Goal: Check status: Check status

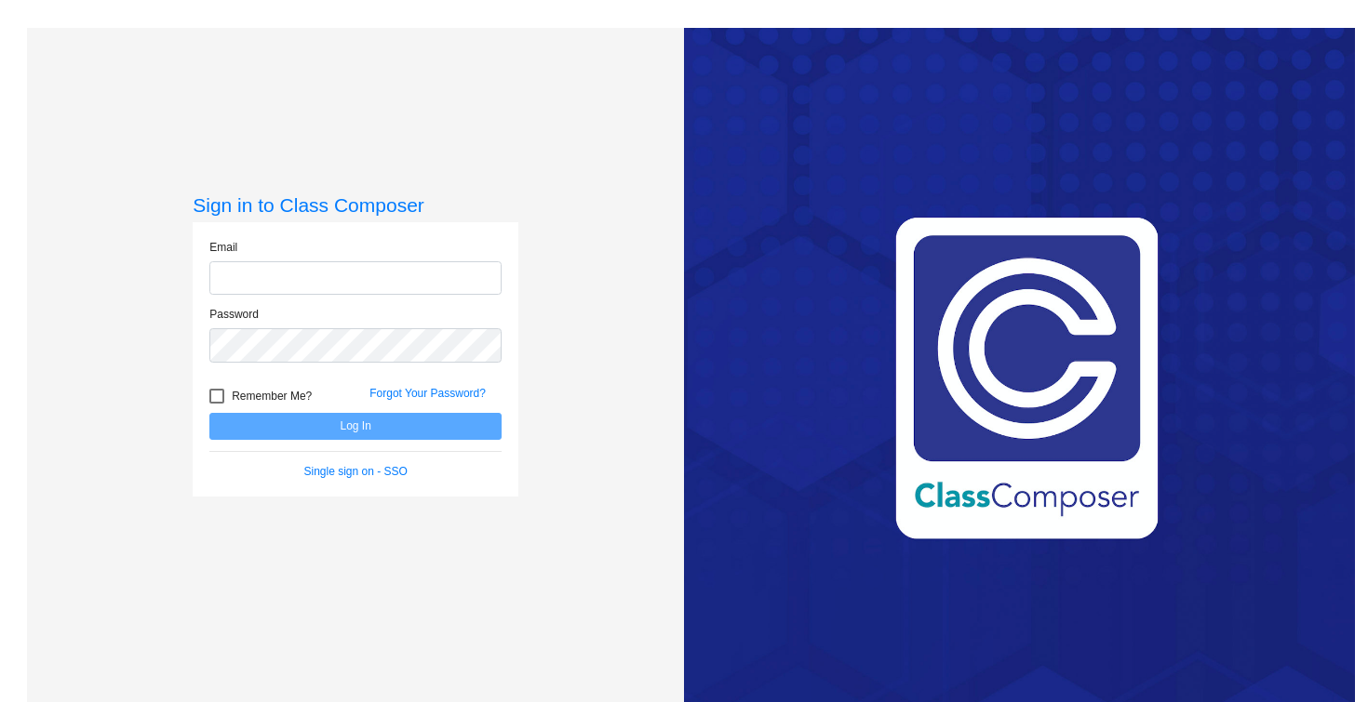
click at [307, 274] on input "email" at bounding box center [355, 278] width 292 height 34
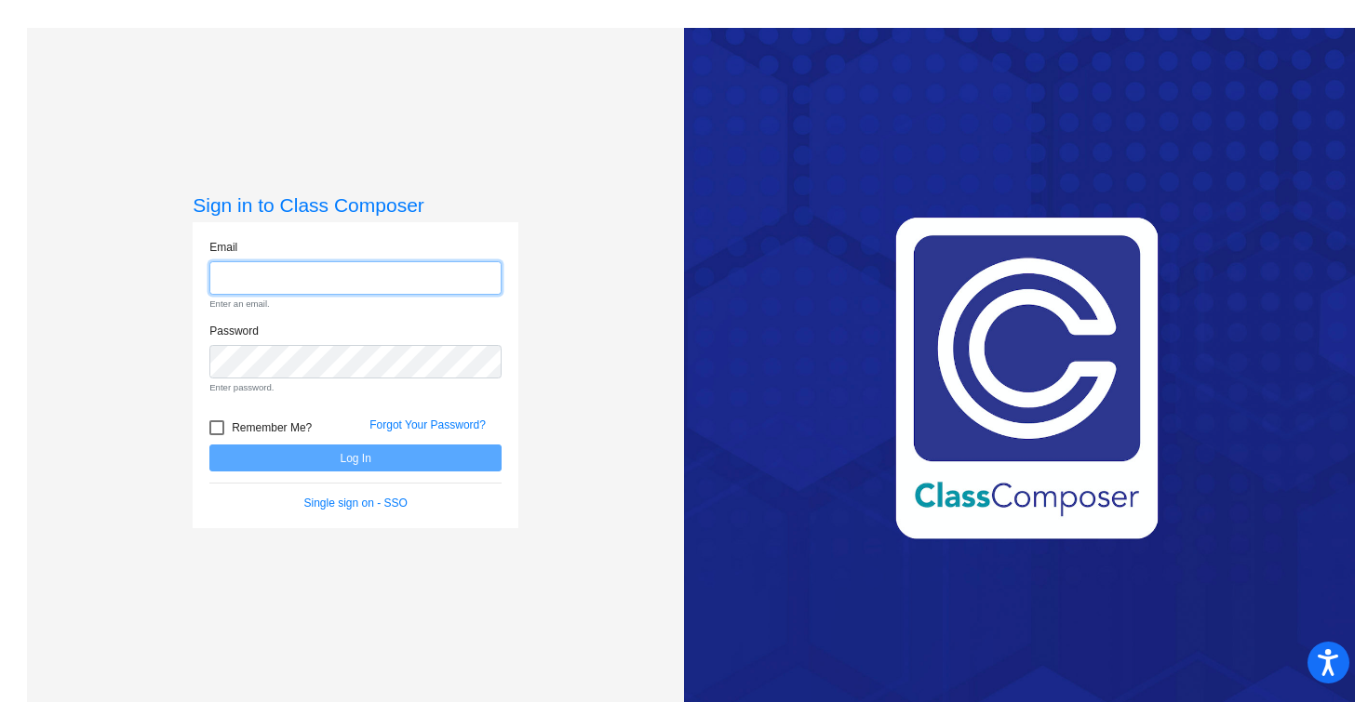
type input "[PERSON_NAME][EMAIL_ADDRESS][PERSON_NAME][DOMAIN_NAME]"
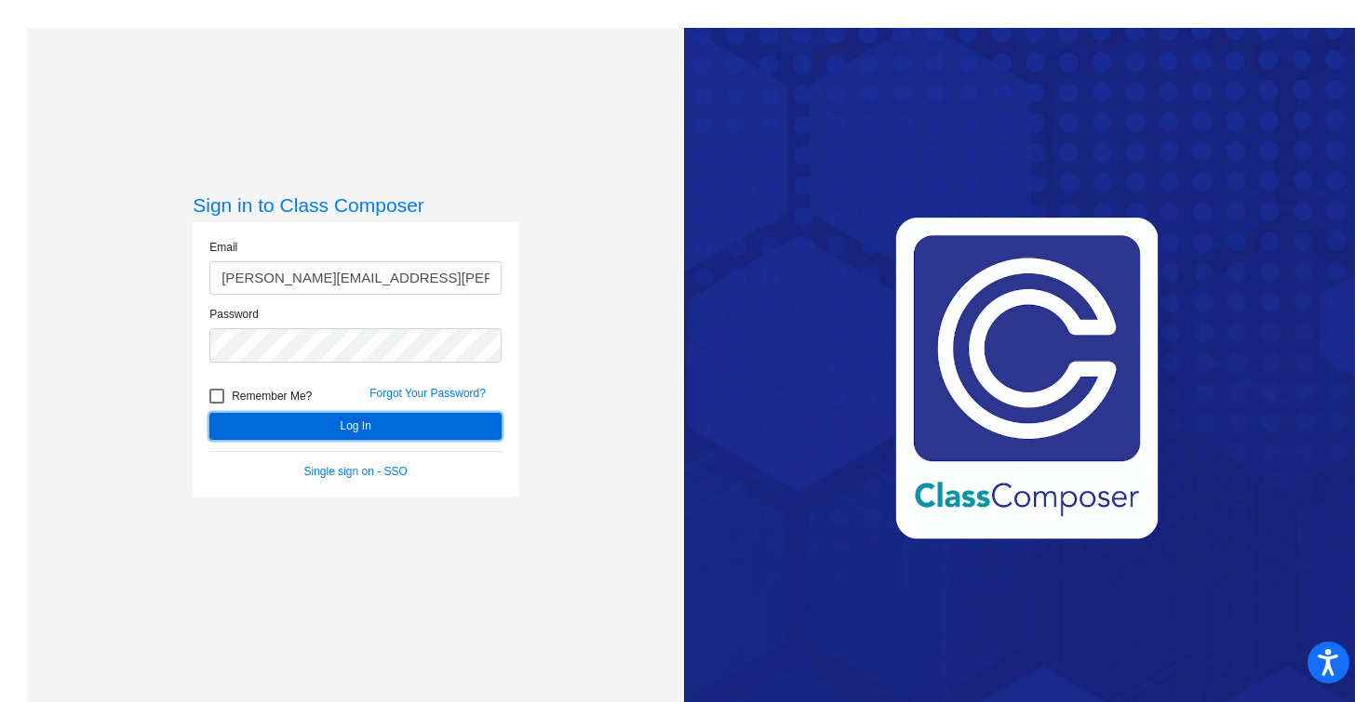
click at [363, 422] on button "Log In" at bounding box center [355, 426] width 292 height 27
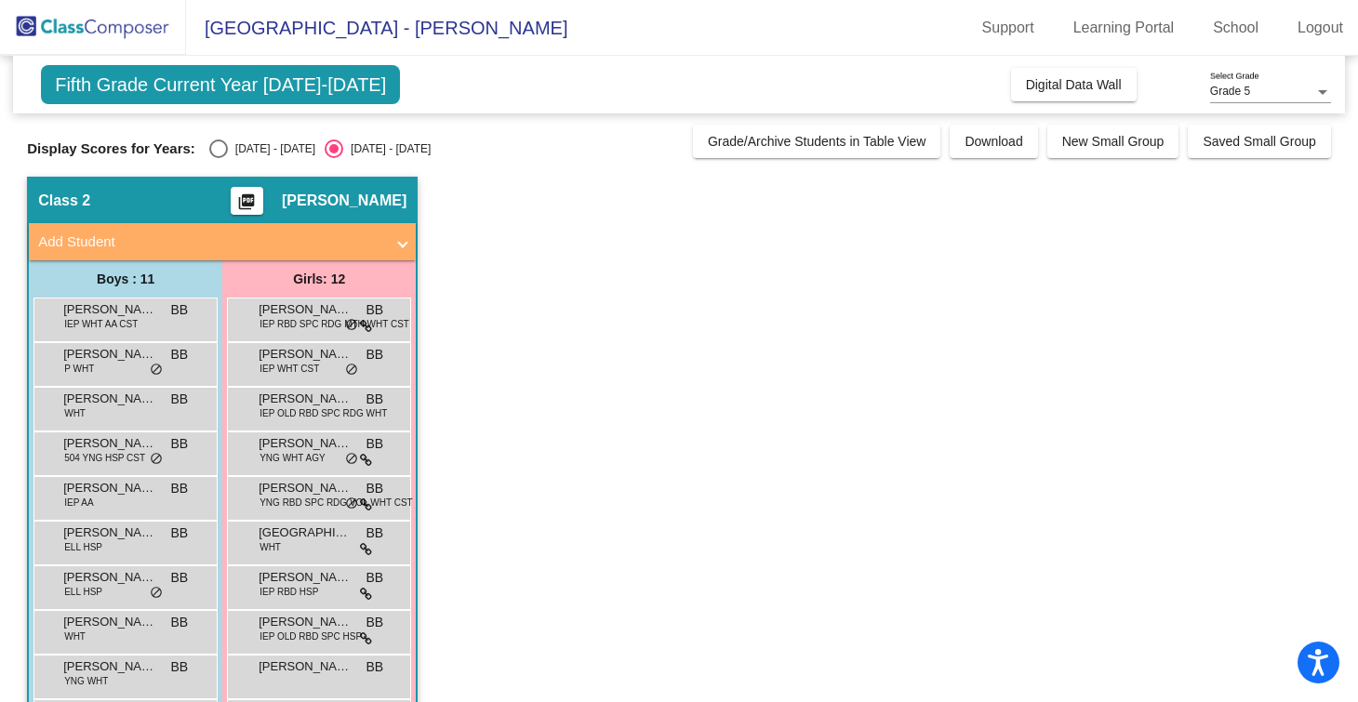
click at [205, 149] on div "Display Scores for Years: [DATE] - [DATE] [DATE] - [DATE]" at bounding box center [355, 149] width 657 height 19
click at [210, 149] on div "Select an option" at bounding box center [218, 149] width 19 height 19
click at [218, 158] on input "[DATE] - [DATE]" at bounding box center [218, 158] width 1 height 1
radio input "true"
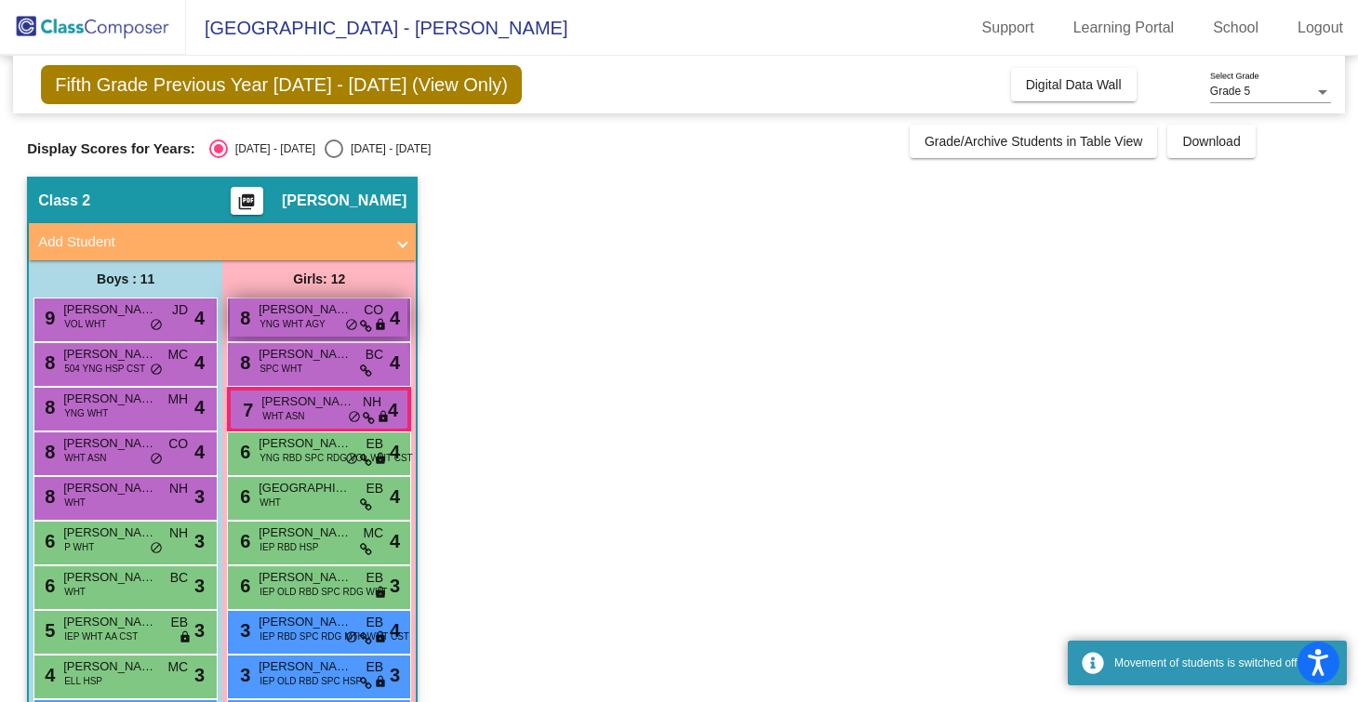
click at [303, 321] on span "YNG WHT AGY" at bounding box center [292, 324] width 65 height 14
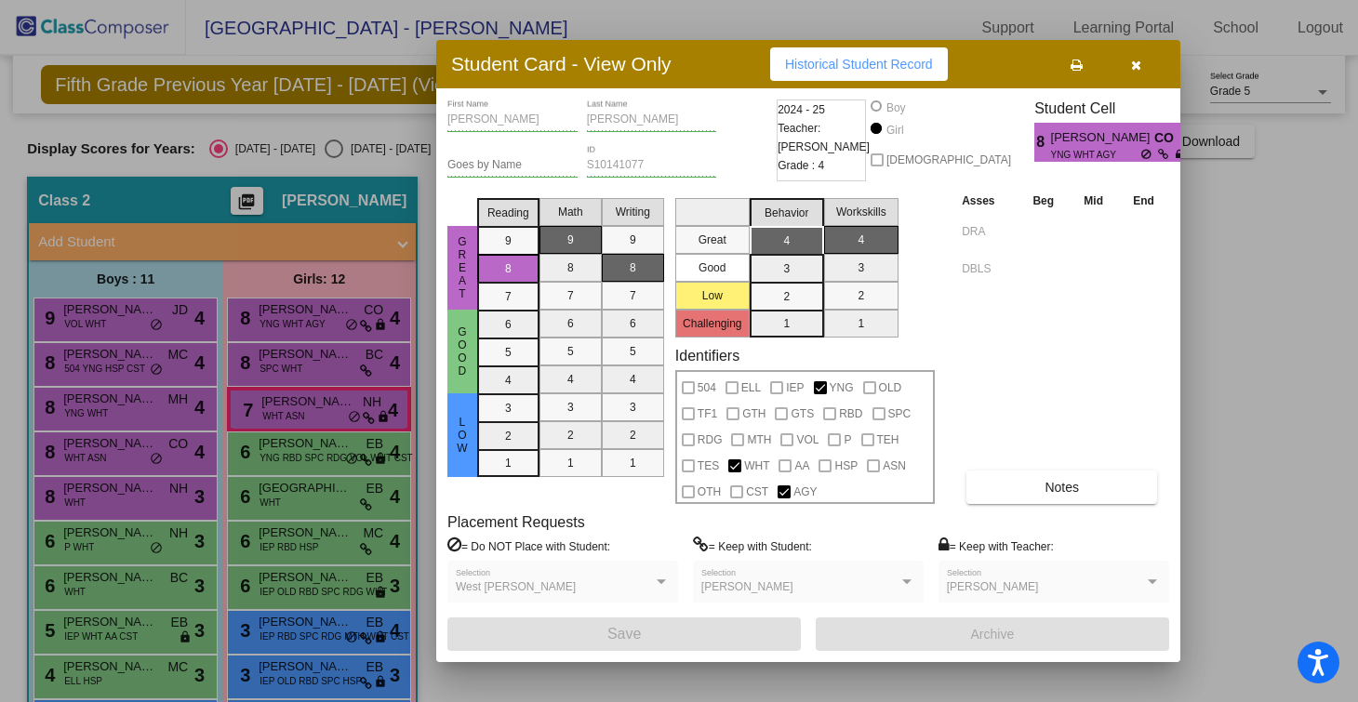
click at [1137, 65] on icon "button" at bounding box center [1136, 65] width 10 height 13
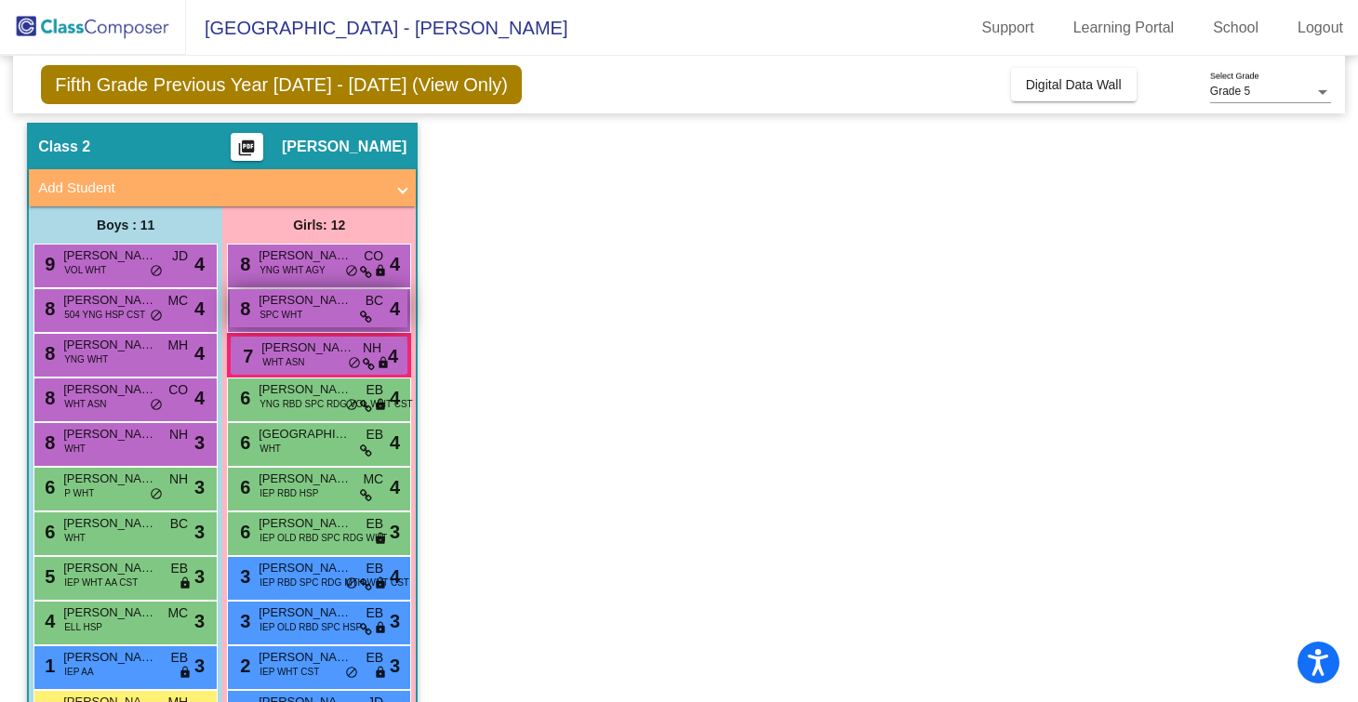
scroll to position [68, 0]
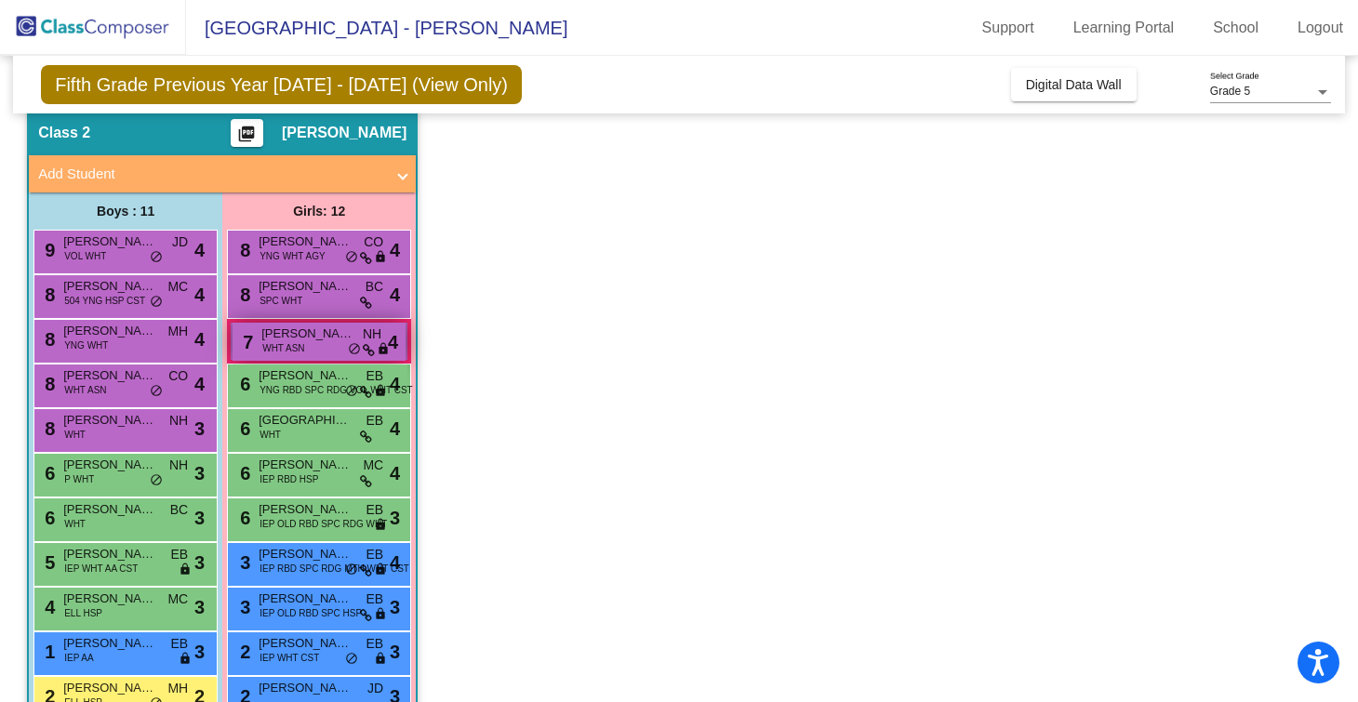
click at [291, 357] on div "7 [PERSON_NAME] WHT ASN NH lock do_not_disturb_alt 4" at bounding box center [319, 342] width 173 height 38
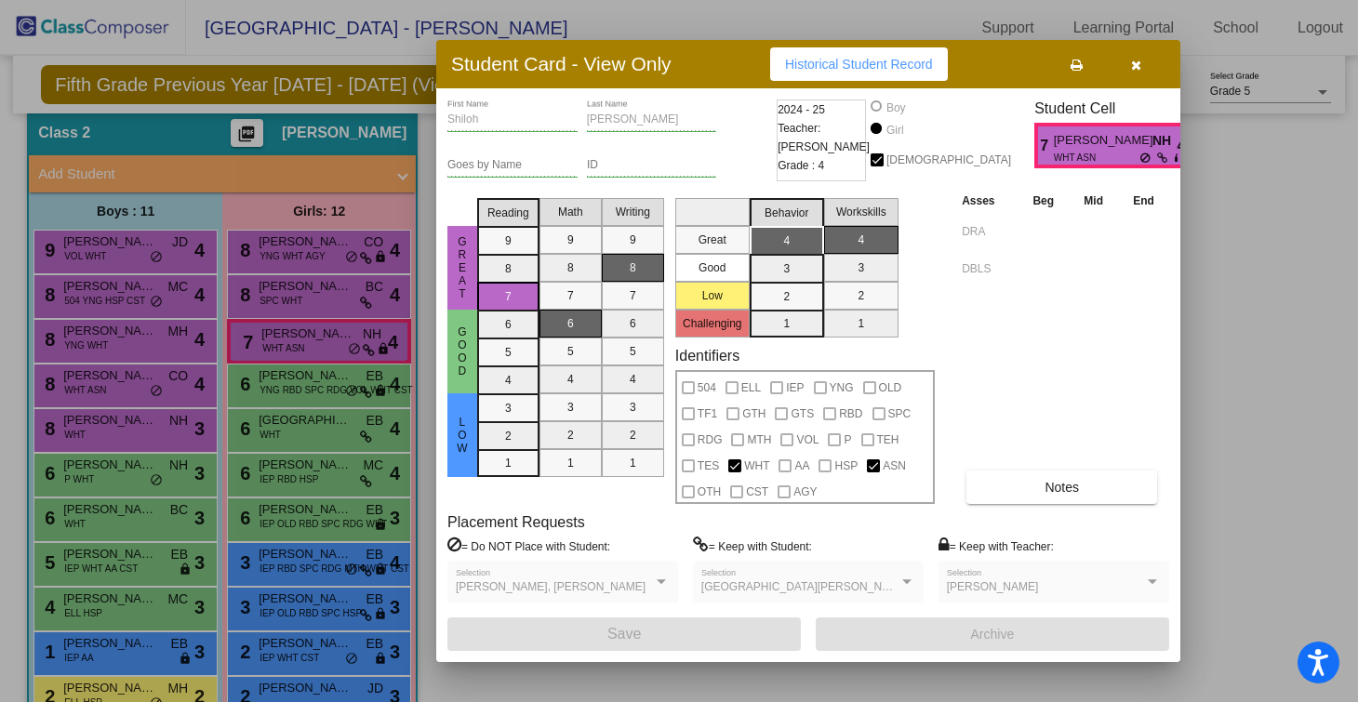
click at [1140, 70] on icon "button" at bounding box center [1136, 65] width 10 height 13
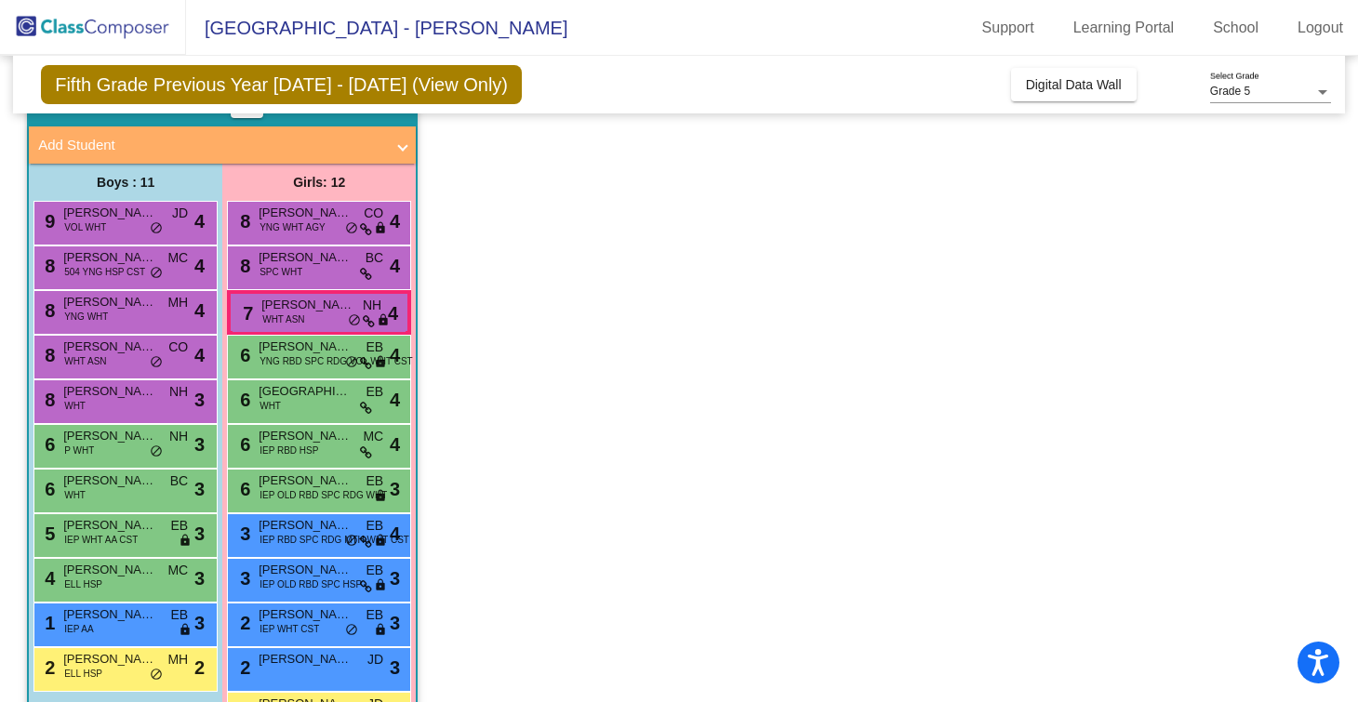
scroll to position [100, 0]
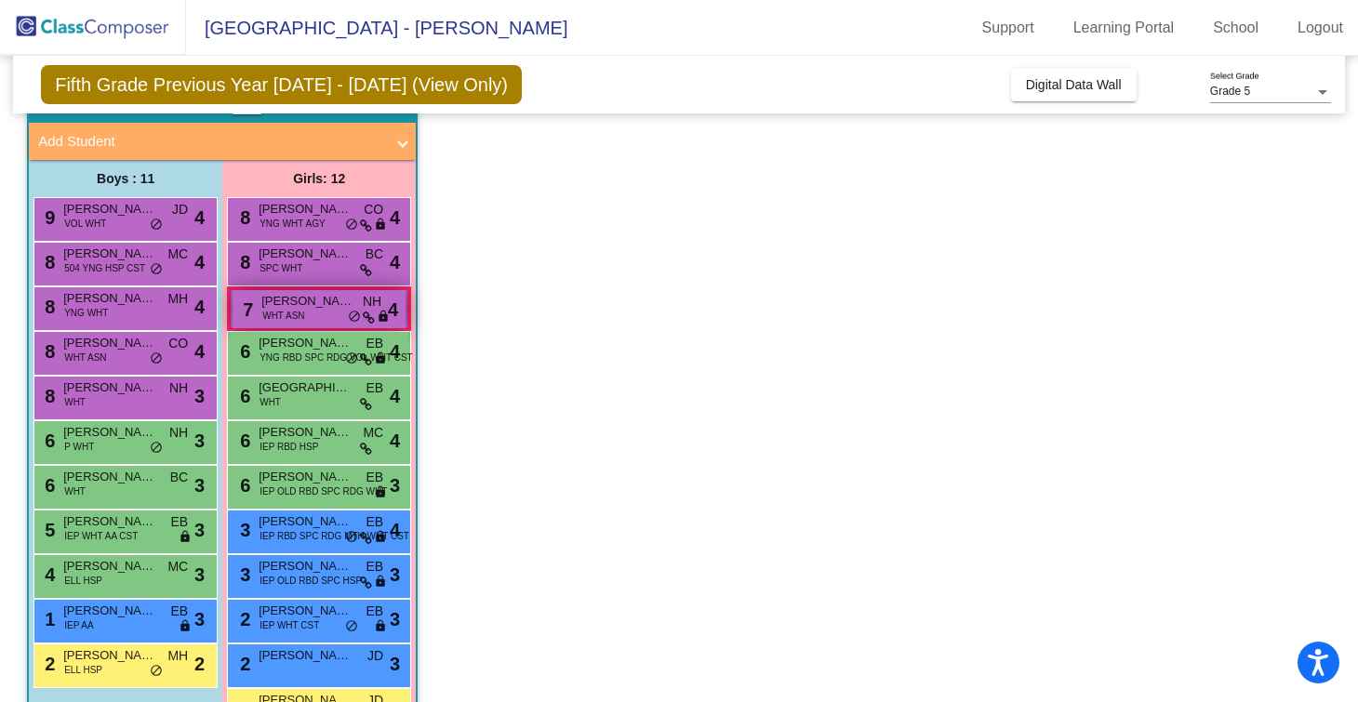
click at [277, 310] on span "WHT ASN" at bounding box center [283, 316] width 42 height 14
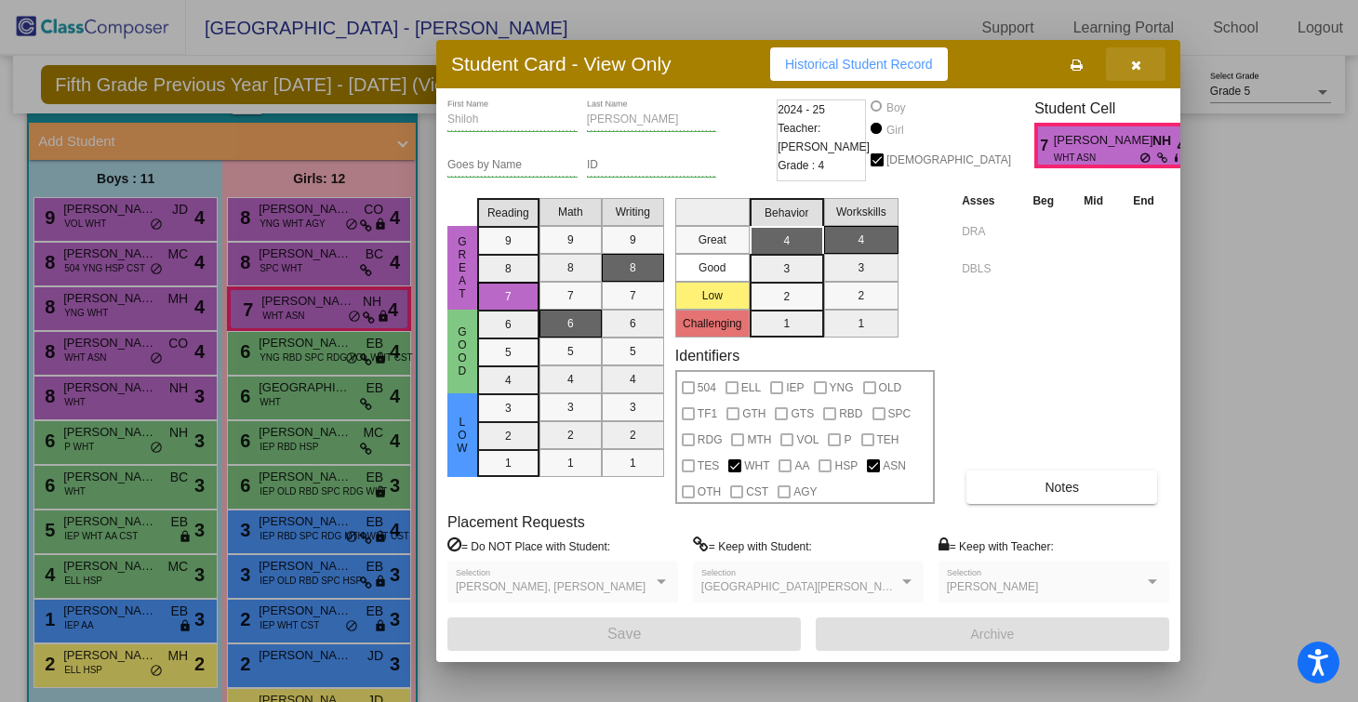
click at [1131, 58] on span "button" at bounding box center [1136, 64] width 10 height 15
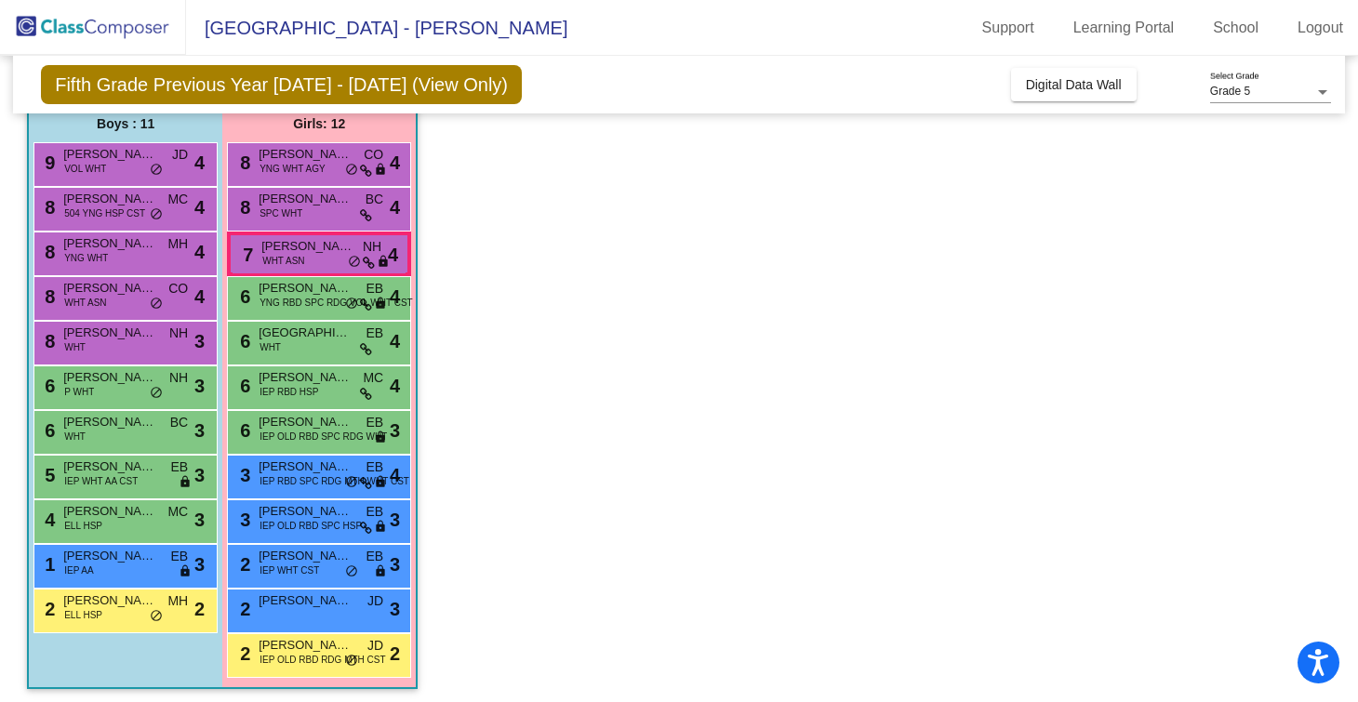
scroll to position [161, 0]
